Goal: Find specific page/section: Find specific page/section

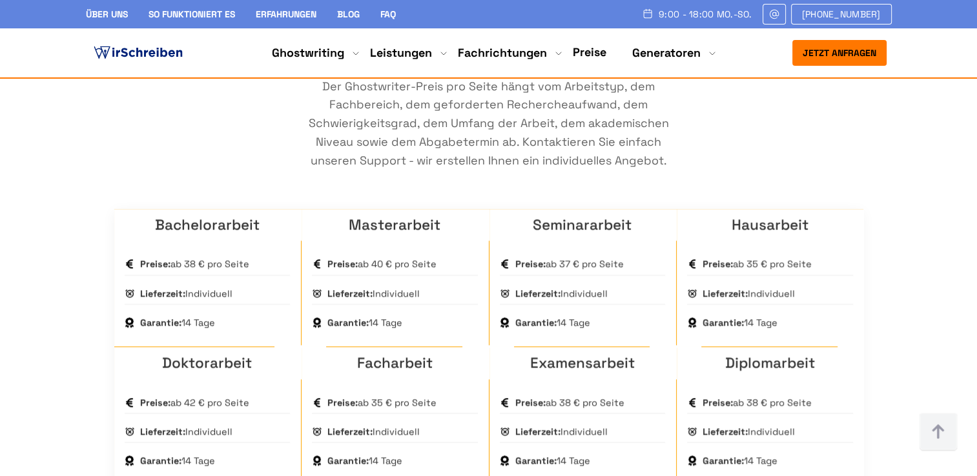
scroll to position [904, 0]
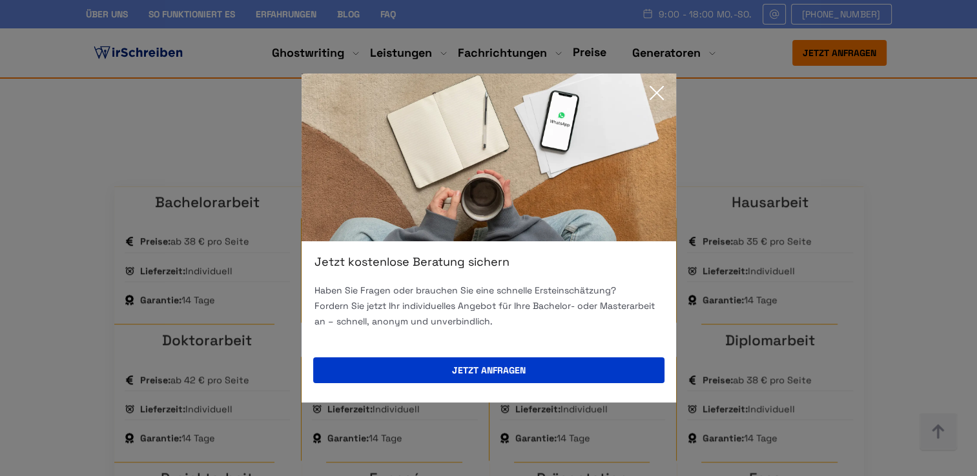
click at [655, 94] on icon at bounding box center [656, 93] width 13 height 13
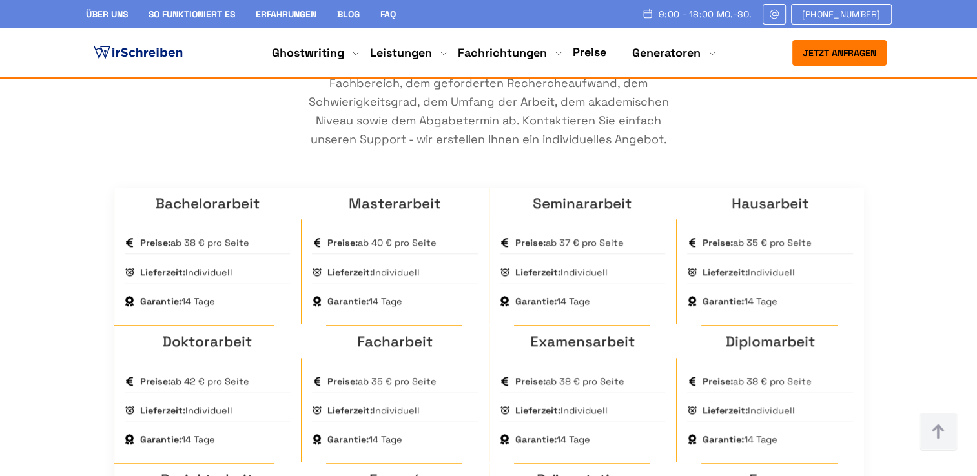
scroll to position [968, 0]
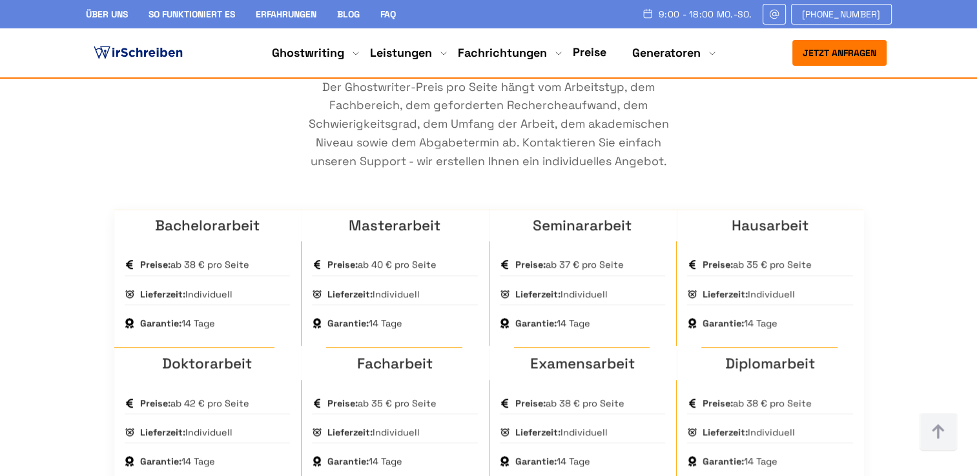
scroll to position [904, 0]
